Goal: Information Seeking & Learning: Learn about a topic

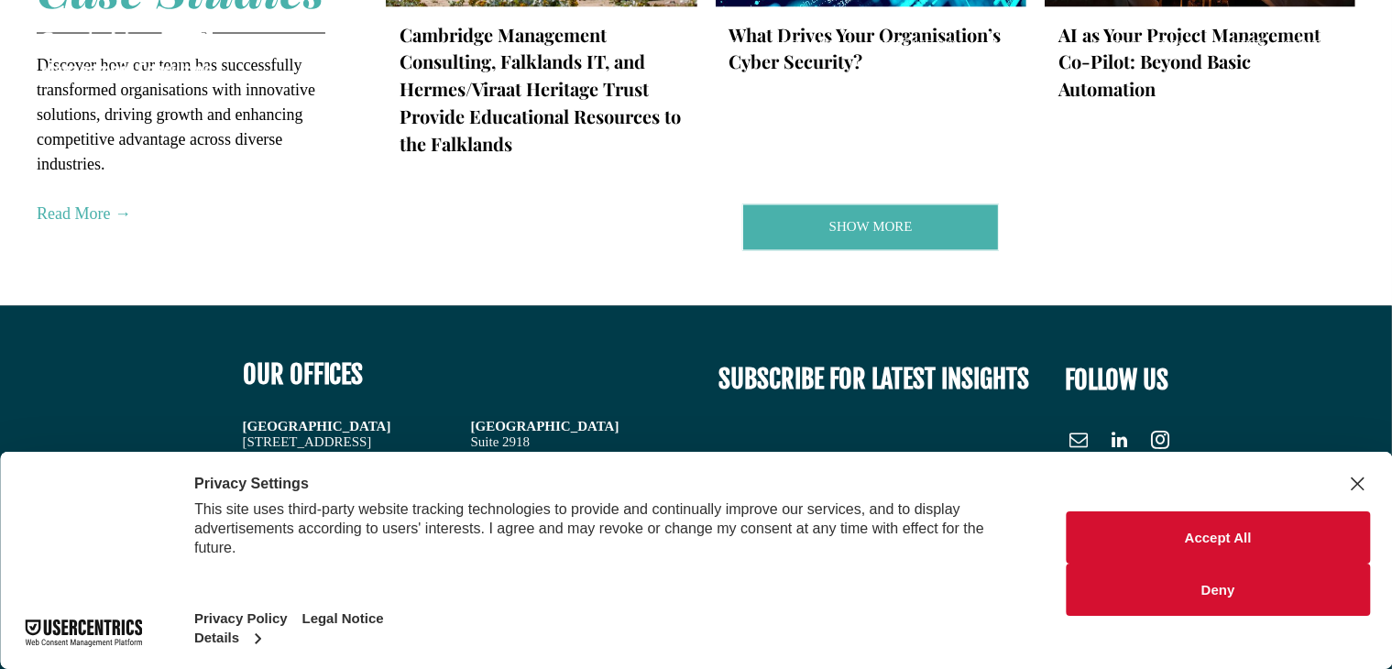
scroll to position [3691, 0]
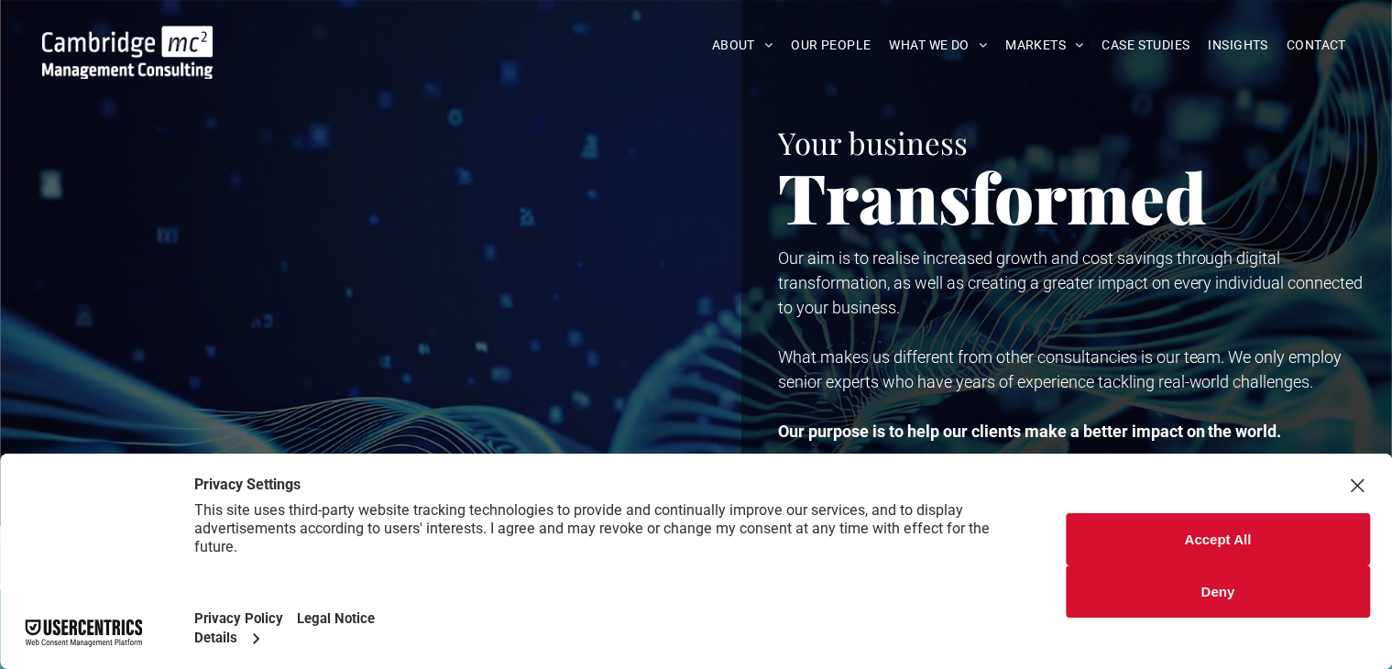
click at [1218, 518] on button "Accept All" at bounding box center [1218, 539] width 304 height 52
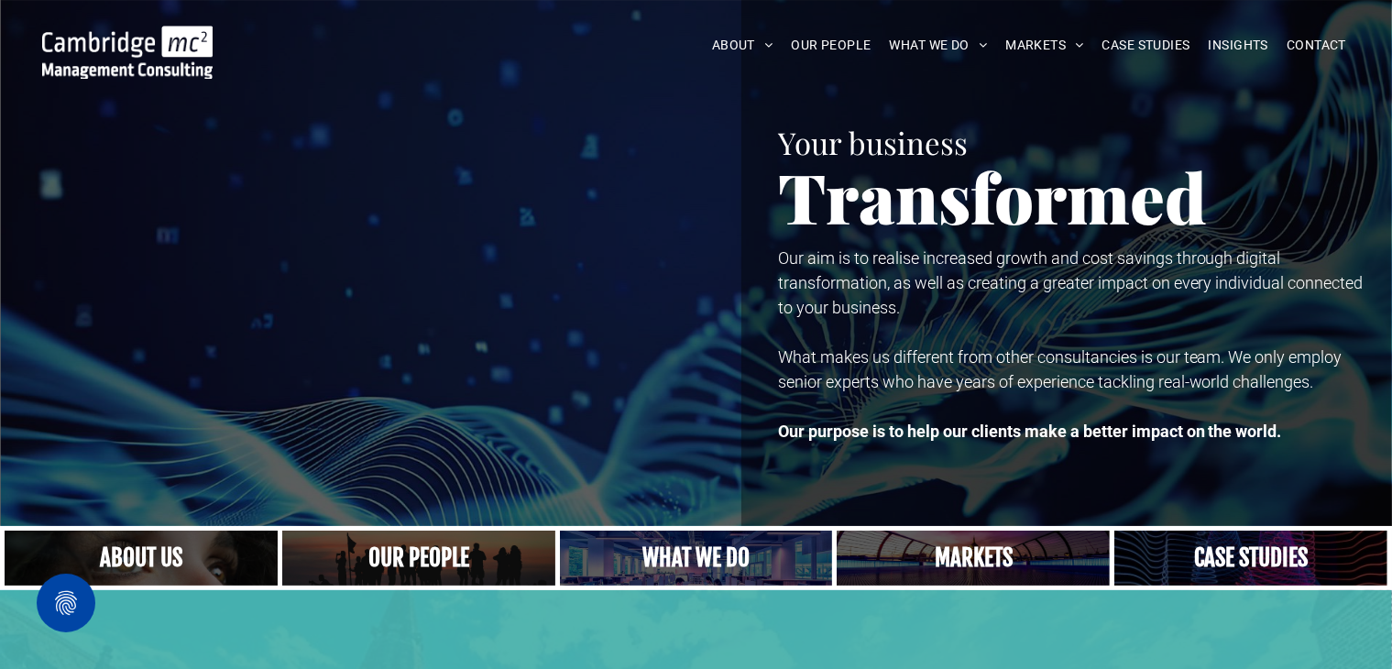
click at [594, 184] on div at bounding box center [376, 263] width 678 height 526
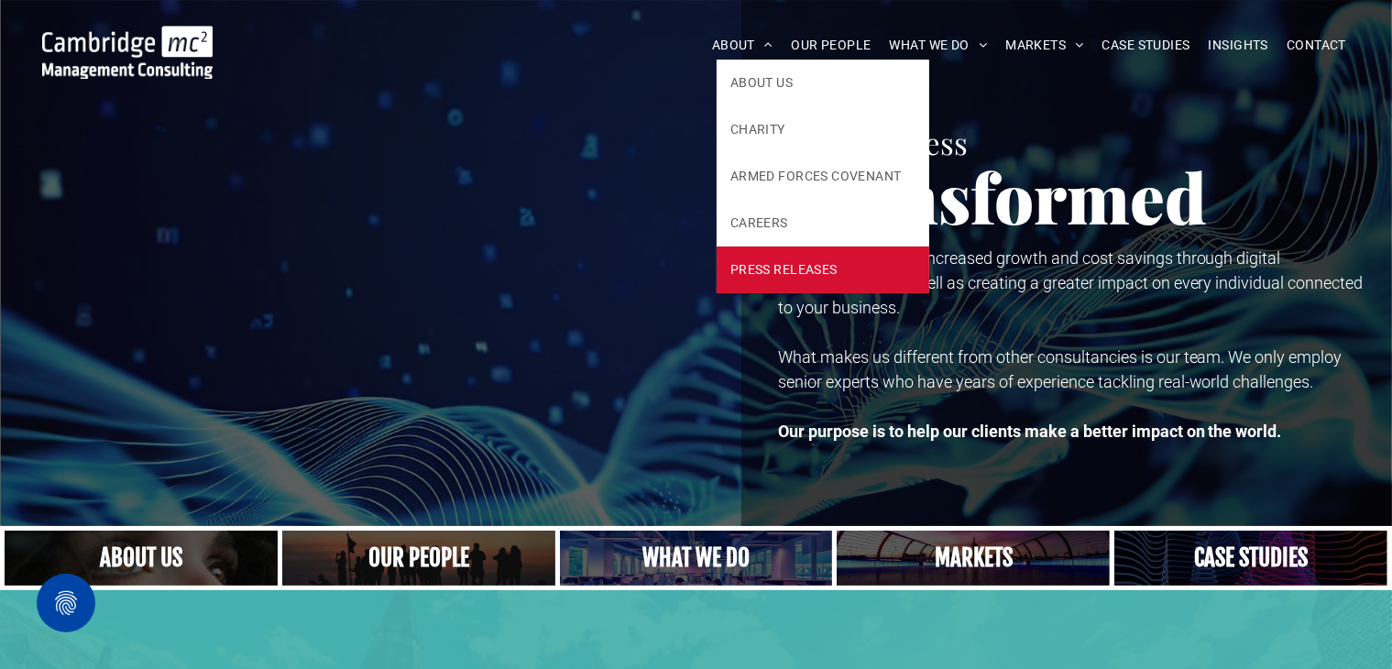
click at [766, 286] on link "PRESS RELEASES" at bounding box center [823, 270] width 213 height 47
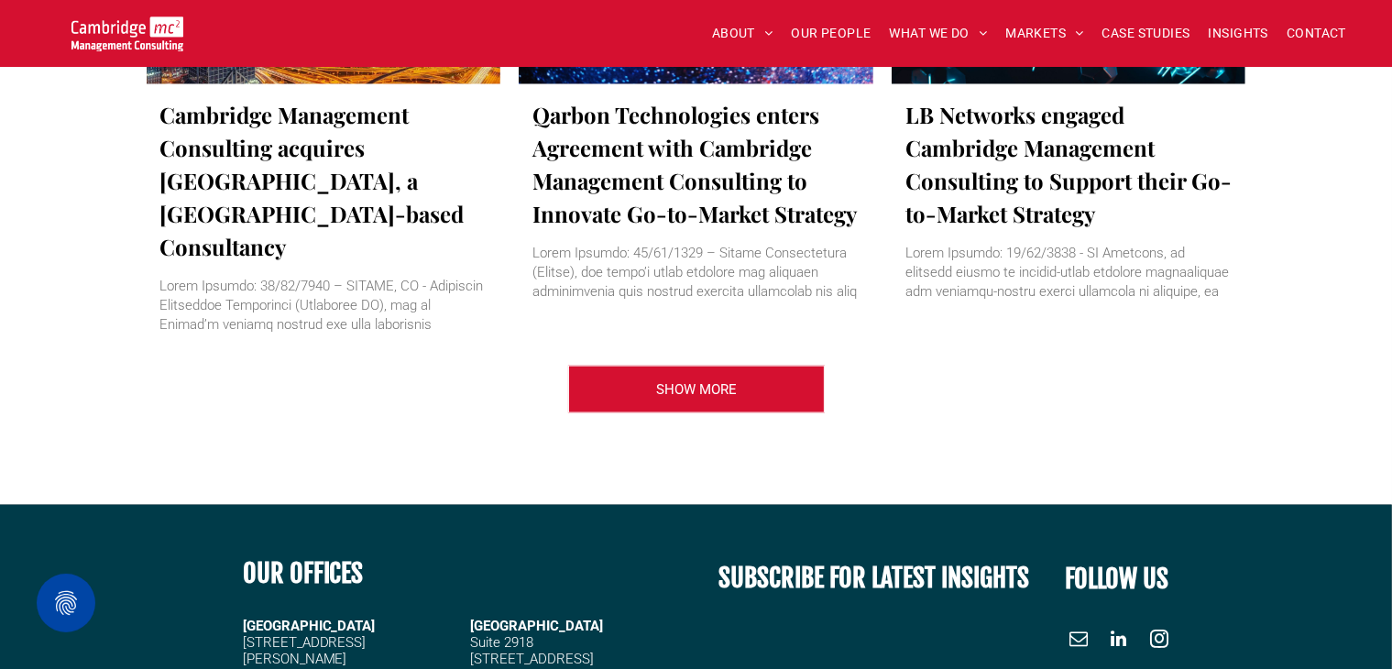
scroll to position [2480, 0]
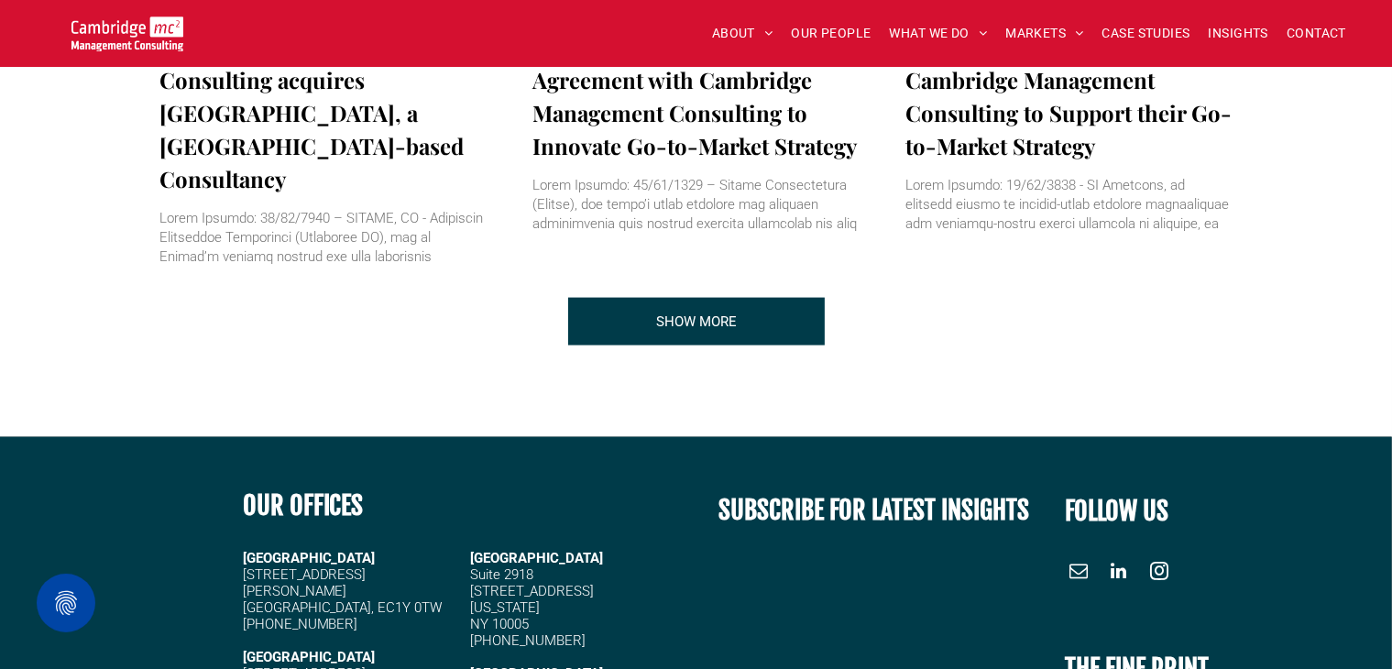
click at [784, 309] on link "SHOW MORE" at bounding box center [696, 322] width 257 height 48
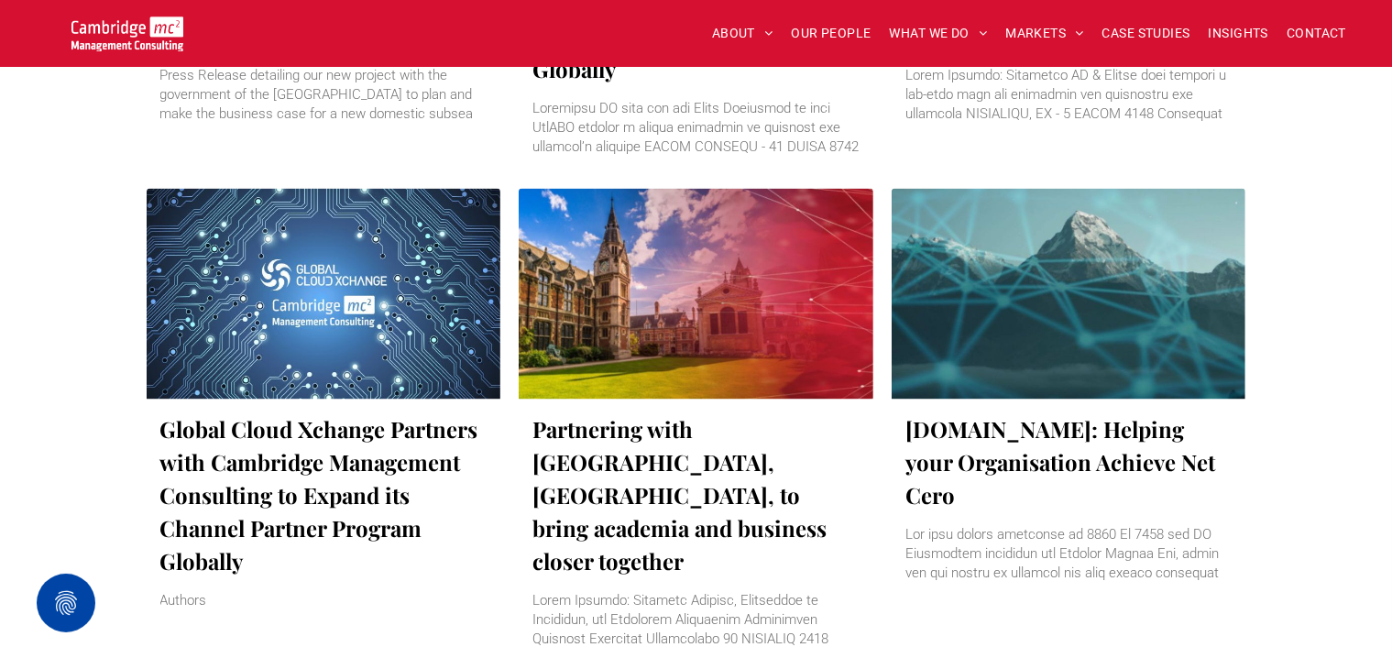
scroll to position [3574, 0]
